Goal: Check status

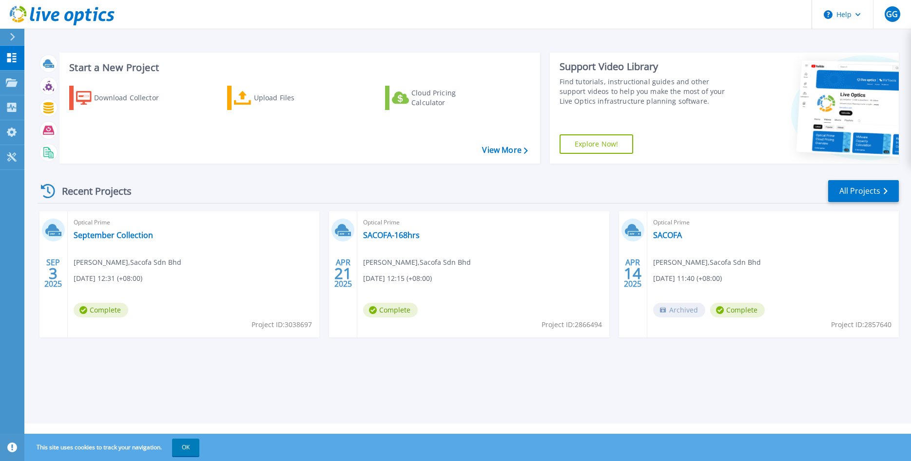
click at [101, 310] on span "Complete" at bounding box center [101, 310] width 55 height 15
click at [103, 235] on link "September Collection" at bounding box center [113, 235] width 79 height 10
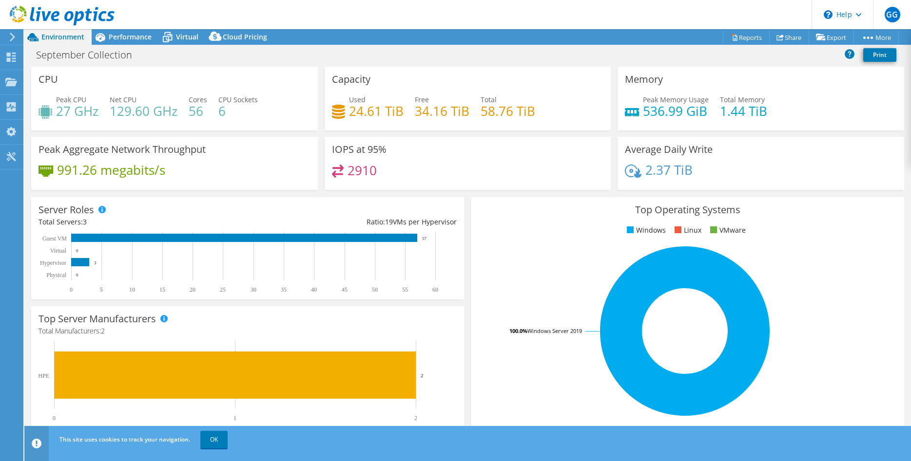
select select "USD"
drag, startPoint x: 366, startPoint y: 114, endPoint x: 350, endPoint y: 114, distance: 15.6
click at [350, 114] on h4 "24.61 TiB" at bounding box center [376, 111] width 55 height 11
select select "Singapore"
select select "MYR"
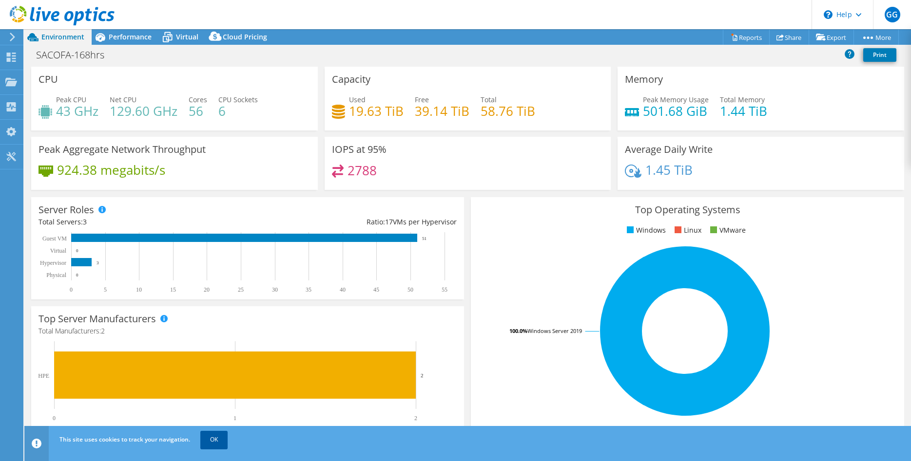
click at [216, 440] on link "OK" at bounding box center [213, 440] width 27 height 18
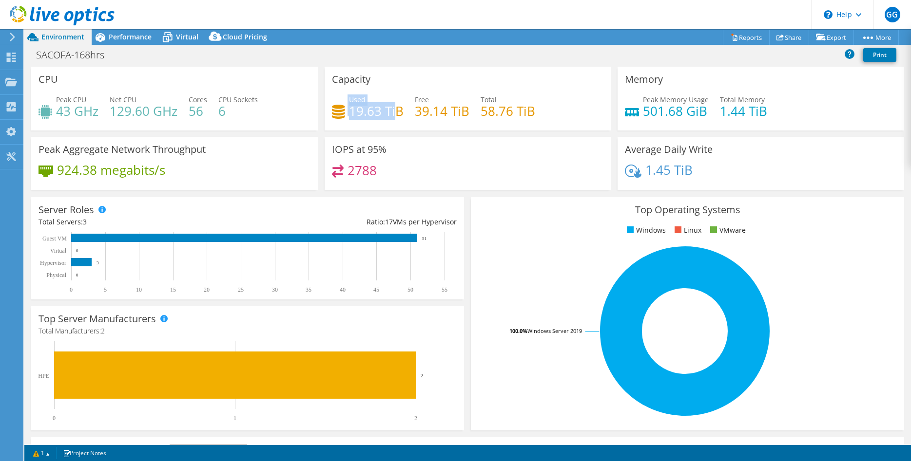
drag, startPoint x: 347, startPoint y: 111, endPoint x: 394, endPoint y: 111, distance: 46.8
click at [394, 111] on div "Used 19.63 TiB" at bounding box center [368, 106] width 72 height 22
click at [403, 119] on div "Used 19.63 TiB Free 39.14 TiB Total 58.76 TiB" at bounding box center [468, 111] width 272 height 32
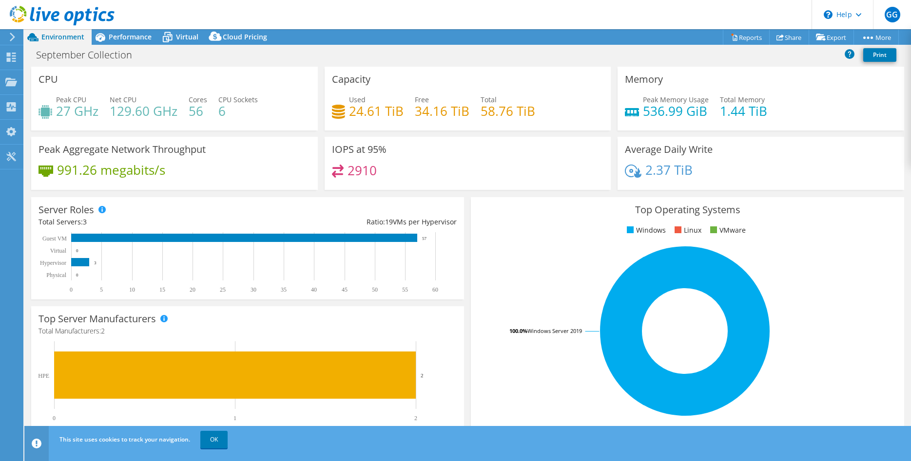
select select "USD"
click at [220, 444] on link "OK" at bounding box center [213, 440] width 27 height 18
